Goal: Information Seeking & Learning: Learn about a topic

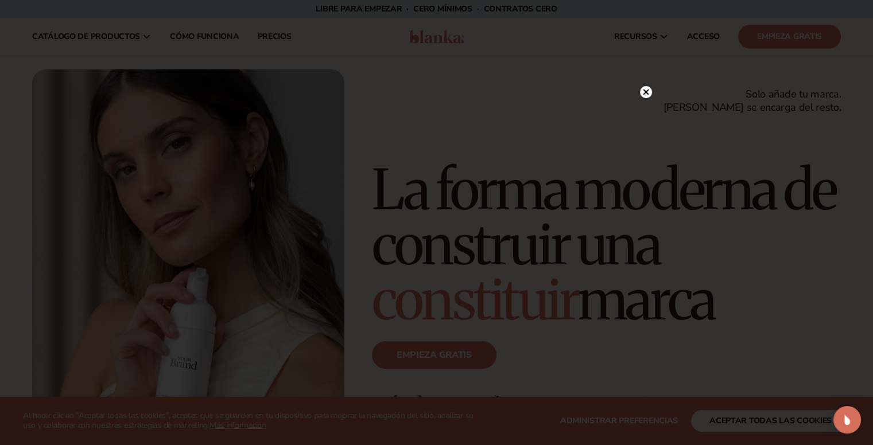
click at [647, 90] on icon at bounding box center [646, 92] width 6 height 6
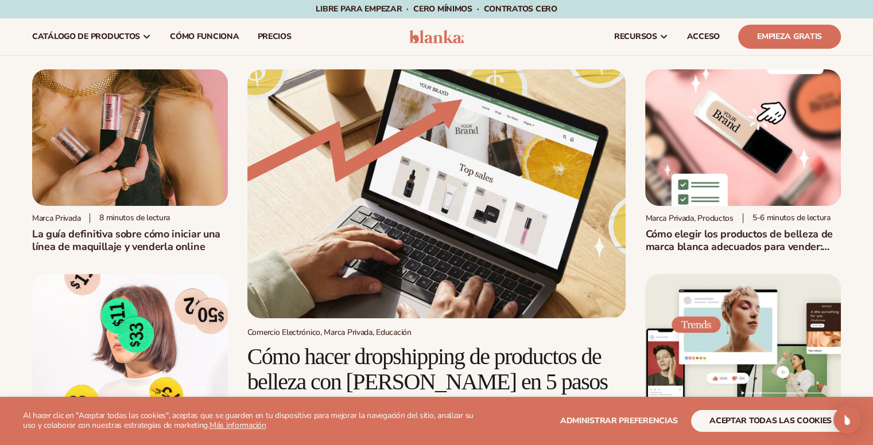
scroll to position [230, 0]
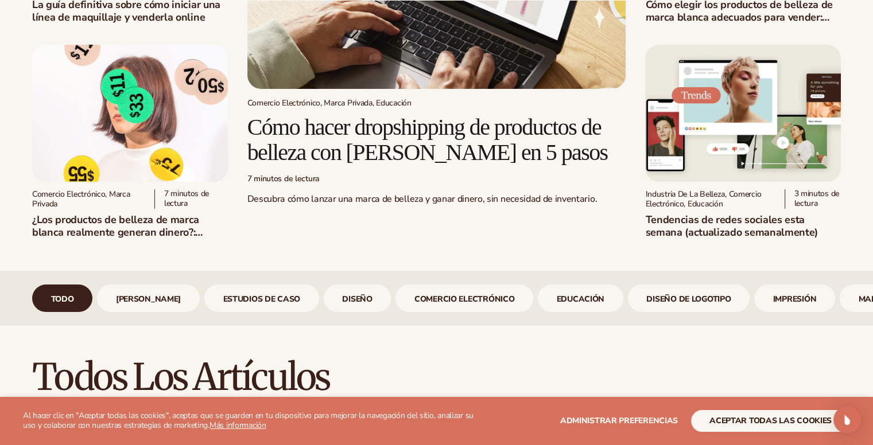
click at [744, 152] on img at bounding box center [743, 113] width 196 height 137
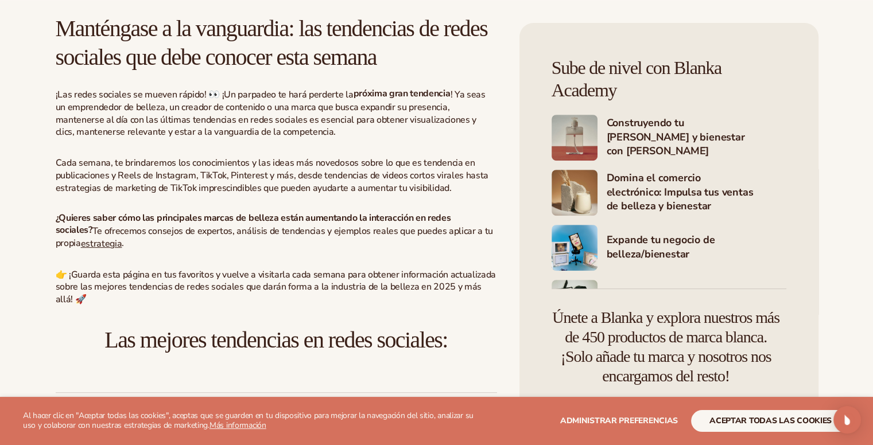
scroll to position [459, 0]
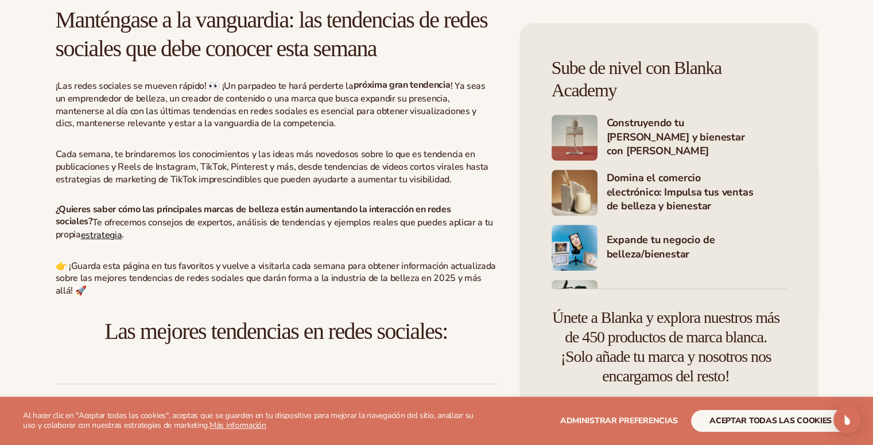
click at [81, 236] on font "estrategia" at bounding box center [101, 234] width 41 height 13
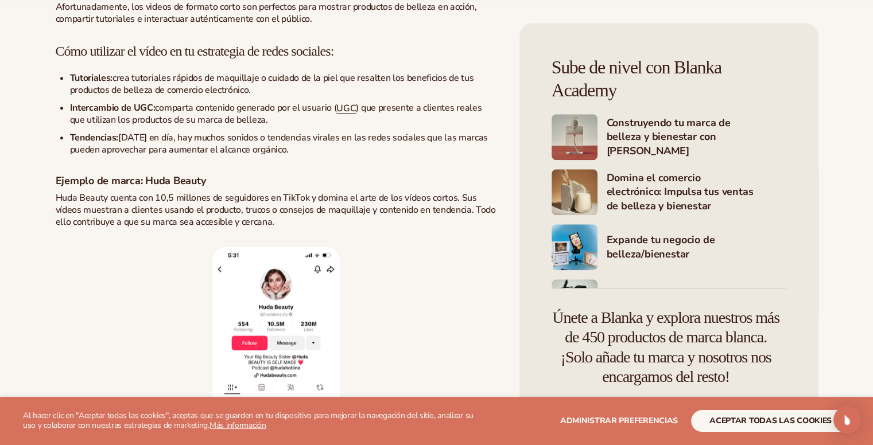
scroll to position [1205, 0]
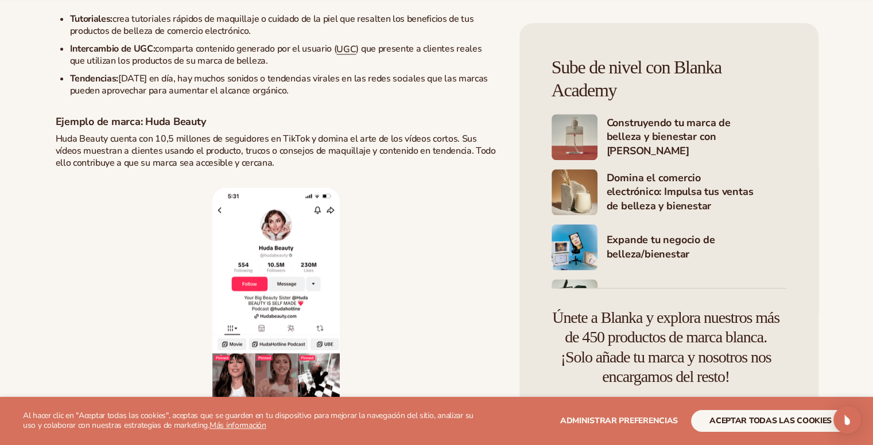
drag, startPoint x: 458, startPoint y: 184, endPoint x: 469, endPoint y: 205, distance: 23.6
click at [469, 169] on p "Huda Beauty cuenta con 10,5 millones de seguidores en TikTok y domina el arte d…" at bounding box center [276, 151] width 441 height 36
copy font "Sus vídeos muestran a clientes usando el producto, trucos o consejos de maquill…"
drag, startPoint x: 57, startPoint y: 36, endPoint x: 296, endPoint y: 209, distance: 294.7
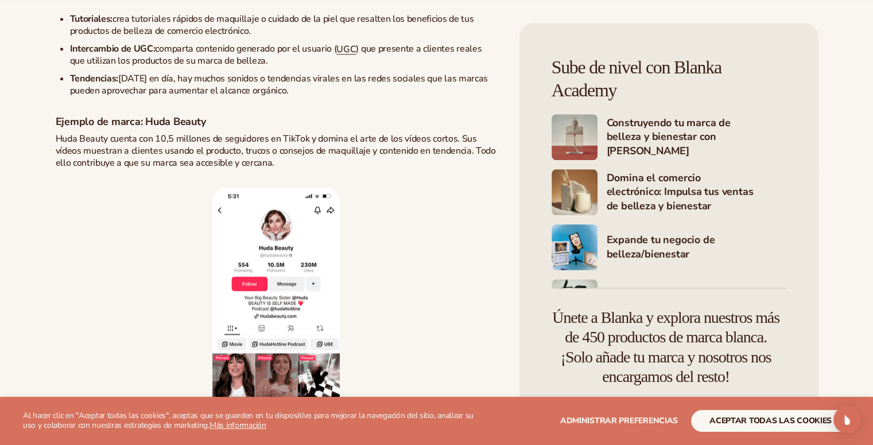
copy div "Cómo utilizar el vídeo en tu estrategia de redes sociales: Tutoriales : crea tu…"
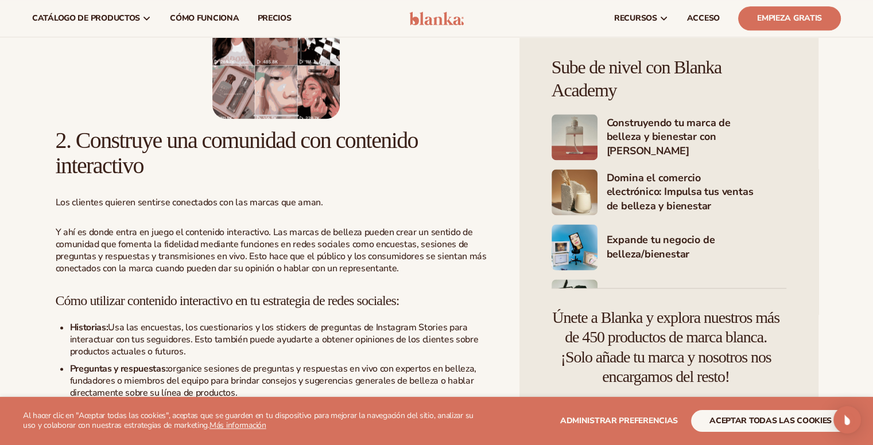
scroll to position [1320, 0]
